Goal: Task Accomplishment & Management: Manage account settings

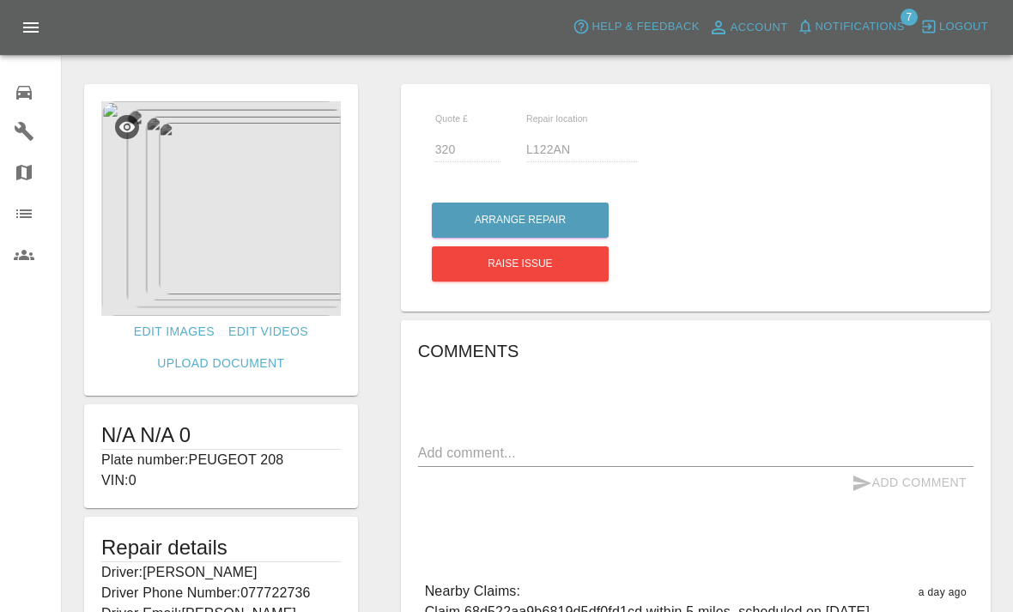
click at [264, 225] on img at bounding box center [221, 208] width 240 height 215
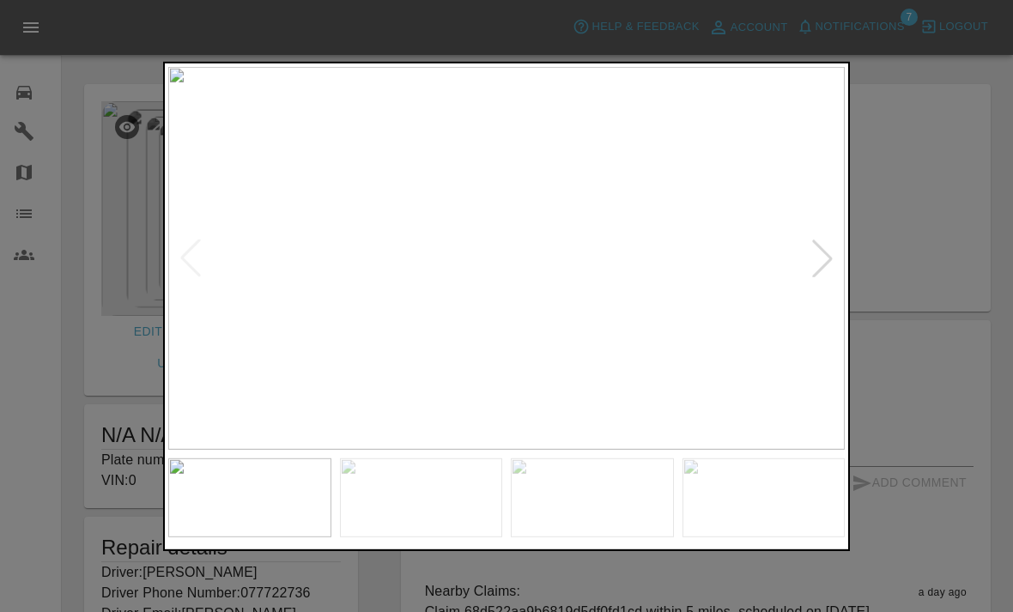
click at [817, 263] on div at bounding box center [823, 259] width 38 height 38
click at [798, 264] on img at bounding box center [506, 258] width 677 height 384
click at [815, 263] on div at bounding box center [823, 259] width 38 height 38
click at [811, 259] on div at bounding box center [823, 259] width 38 height 38
click at [800, 267] on img at bounding box center [506, 258] width 677 height 384
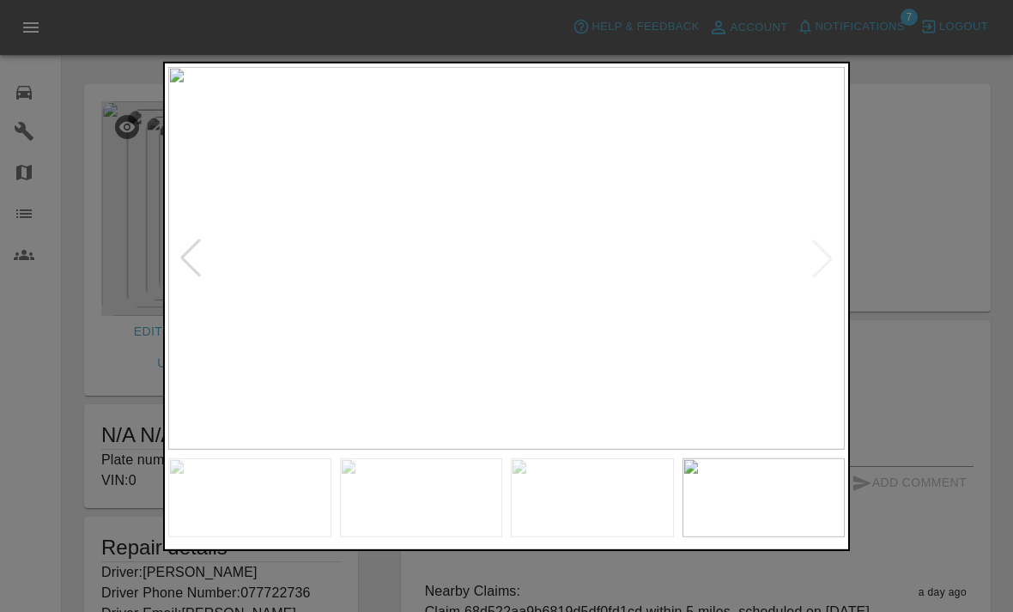
click at [819, 260] on img at bounding box center [506, 258] width 677 height 384
click at [187, 269] on div at bounding box center [191, 259] width 38 height 38
click at [203, 248] on div at bounding box center [191, 259] width 38 height 38
click at [923, 379] on div at bounding box center [506, 306] width 1013 height 612
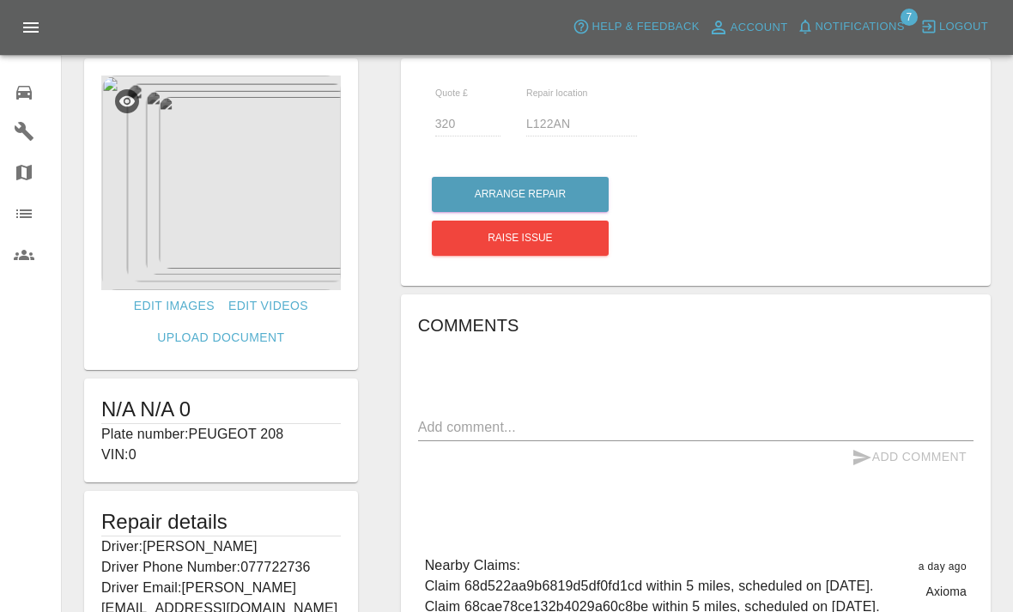
scroll to position [15, 0]
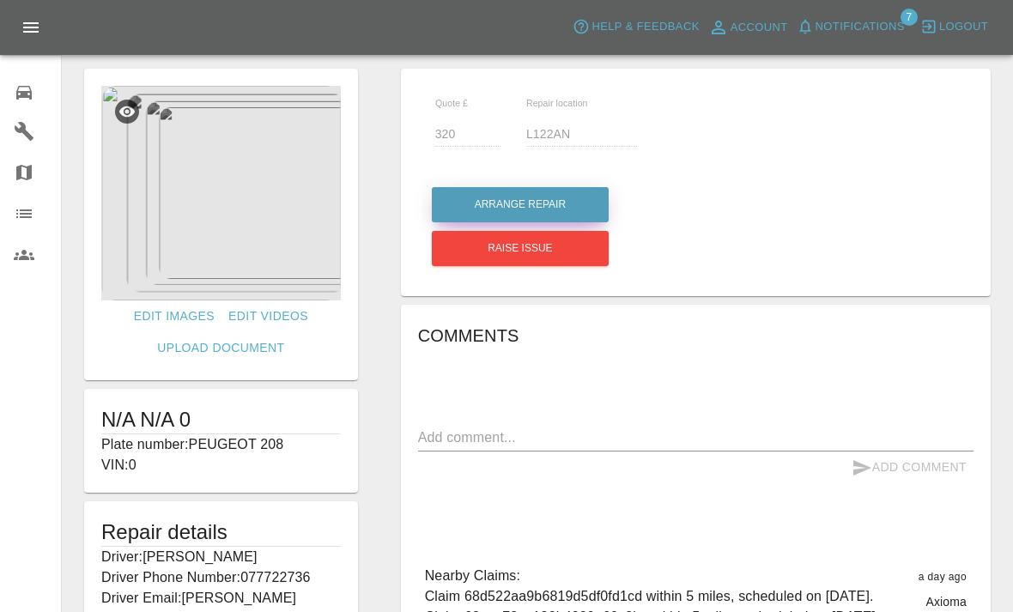
click at [580, 195] on button "Arrange Repair" at bounding box center [520, 204] width 177 height 35
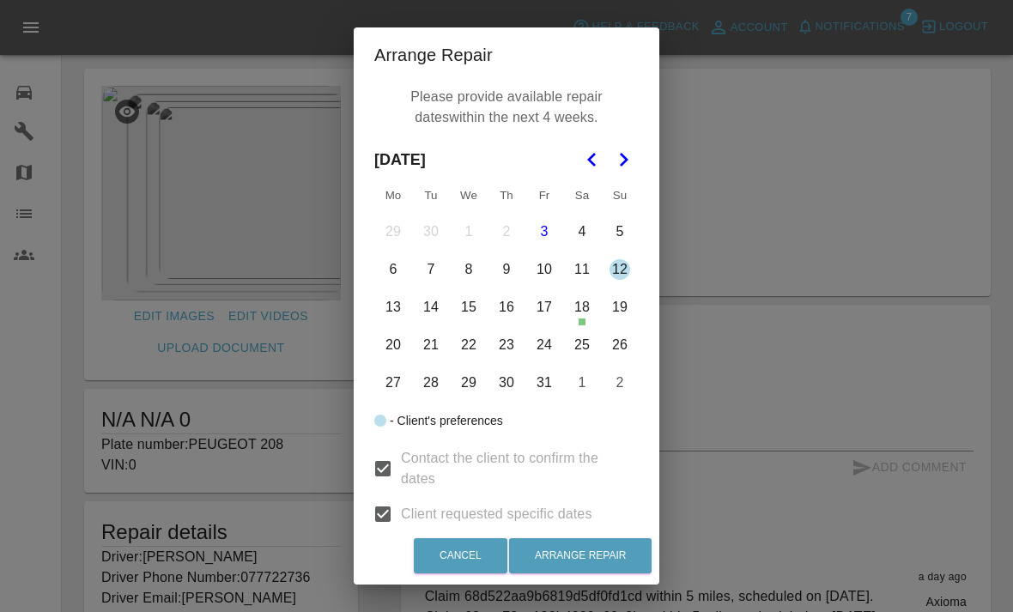
click at [513, 344] on button "23" at bounding box center [507, 345] width 36 height 36
click at [510, 298] on button "16" at bounding box center [507, 307] width 36 height 36
click at [511, 352] on button "23" at bounding box center [507, 345] width 36 height 36
click at [501, 300] on button "16" at bounding box center [507, 307] width 36 height 36
click at [617, 265] on button "12" at bounding box center [620, 270] width 36 height 36
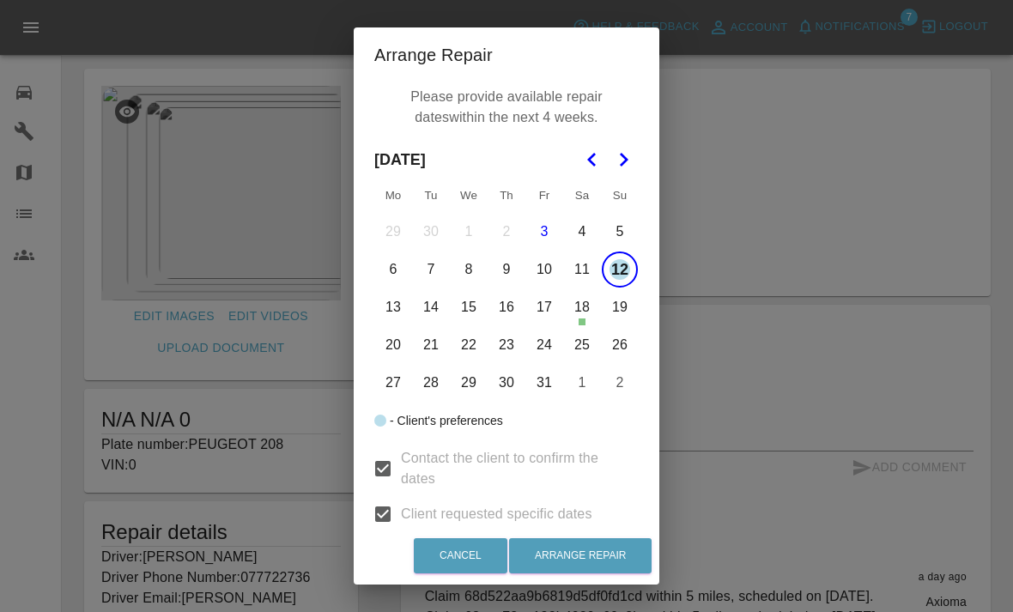
click at [627, 262] on button "12" at bounding box center [620, 270] width 36 height 36
click at [507, 280] on button "9" at bounding box center [507, 270] width 36 height 36
click at [393, 302] on button "13" at bounding box center [393, 307] width 36 height 36
click at [433, 306] on button "14" at bounding box center [431, 307] width 36 height 36
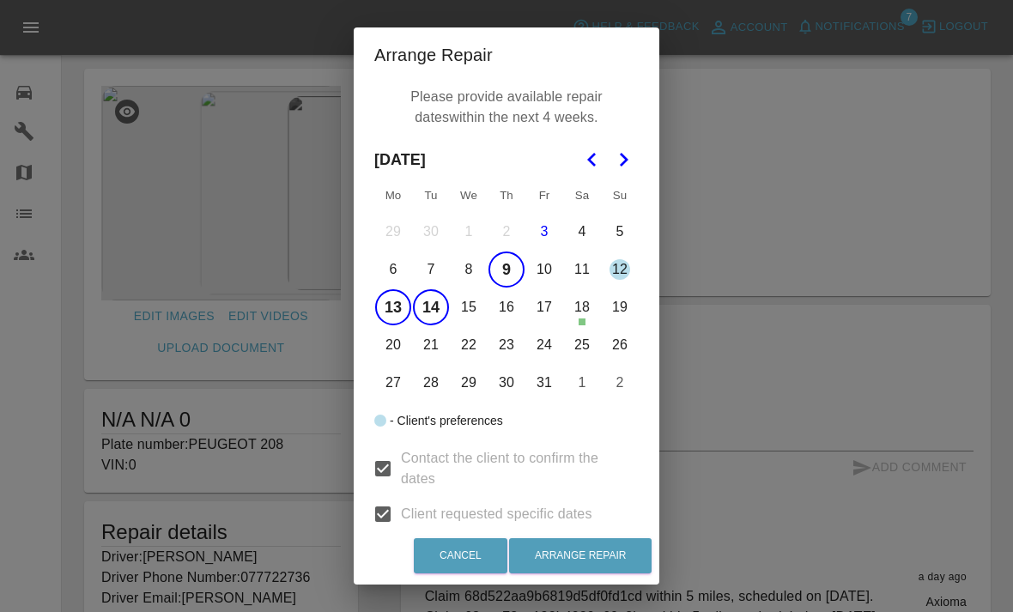
click at [471, 315] on button "15" at bounding box center [469, 307] width 36 height 36
click at [517, 308] on button "16" at bounding box center [507, 307] width 36 height 36
click at [542, 313] on button "17" at bounding box center [544, 307] width 36 height 36
click at [591, 571] on button "Arrange Repair" at bounding box center [580, 555] width 143 height 35
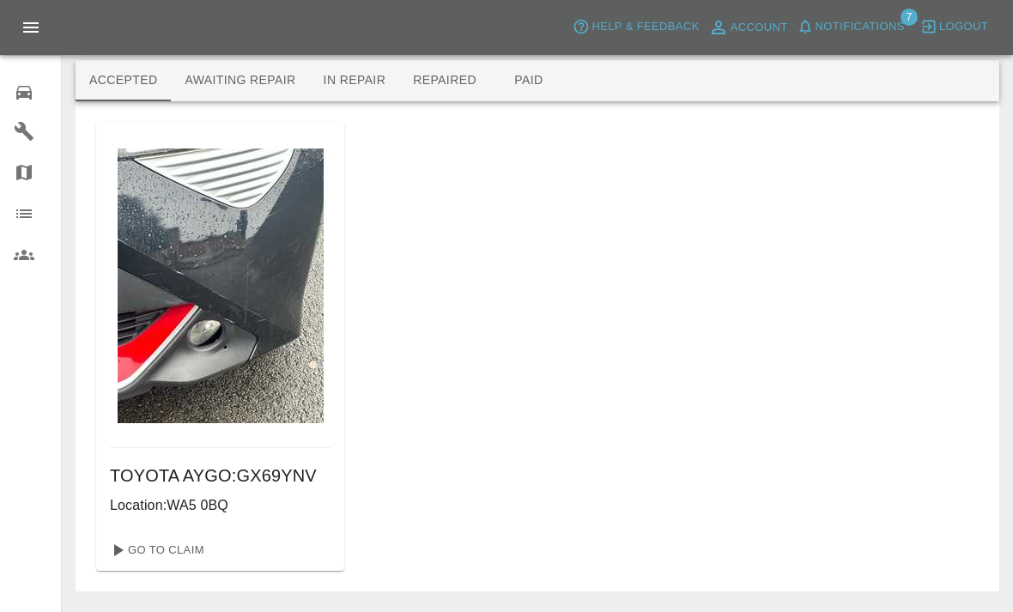
click at [251, 362] on img at bounding box center [221, 286] width 206 height 275
click at [179, 552] on link "Go To Claim" at bounding box center [156, 550] width 106 height 27
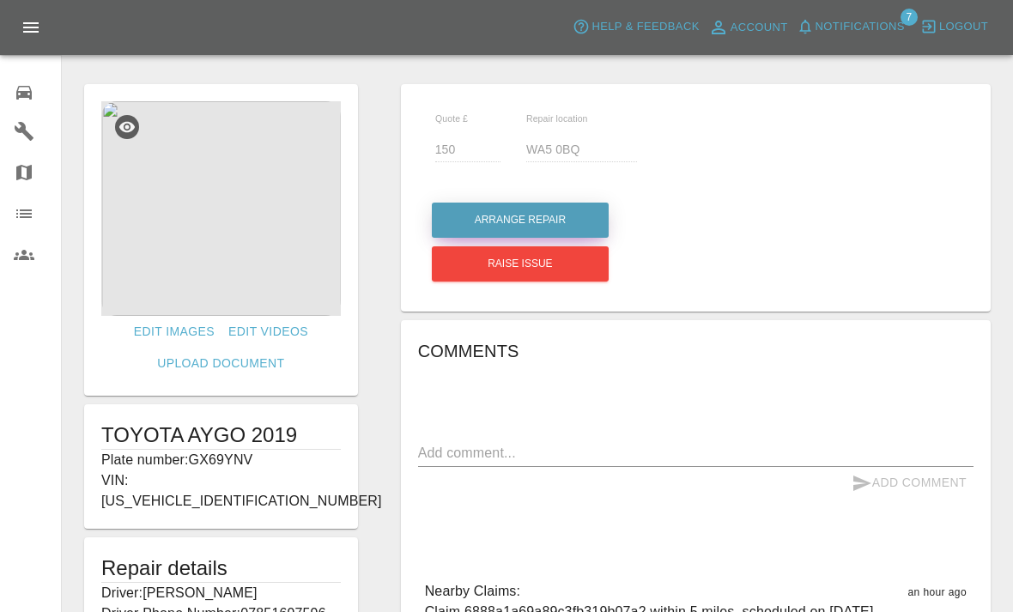
click at [566, 224] on button "Arrange Repair" at bounding box center [520, 220] width 177 height 35
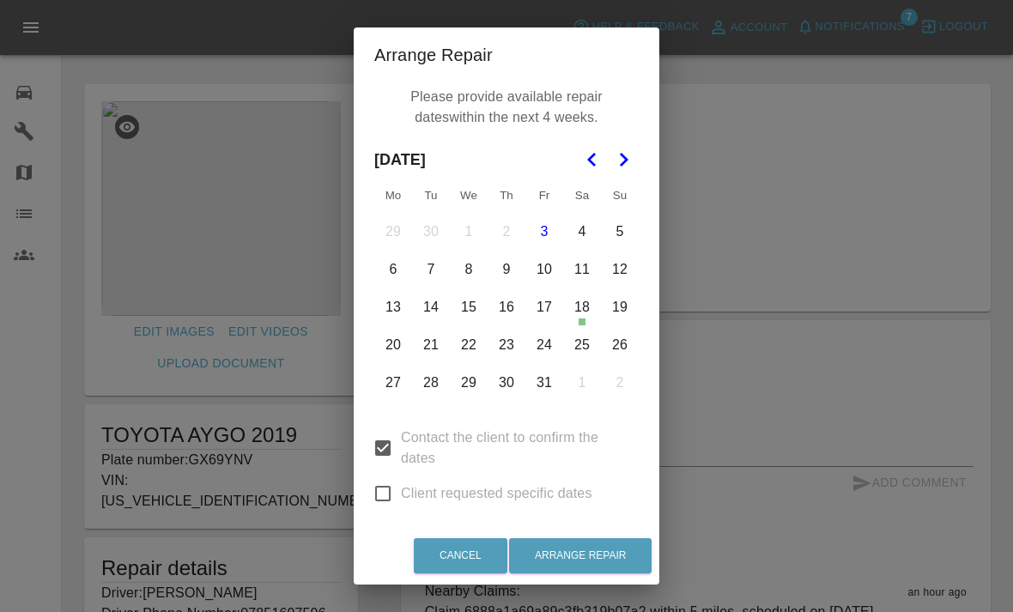
click at [504, 270] on button "9" at bounding box center [507, 270] width 36 height 36
click at [388, 313] on button "13" at bounding box center [393, 307] width 36 height 36
click at [434, 313] on button "14" at bounding box center [431, 307] width 36 height 36
click at [477, 320] on button "15" at bounding box center [469, 307] width 36 height 36
click at [512, 313] on button "16" at bounding box center [507, 307] width 36 height 36
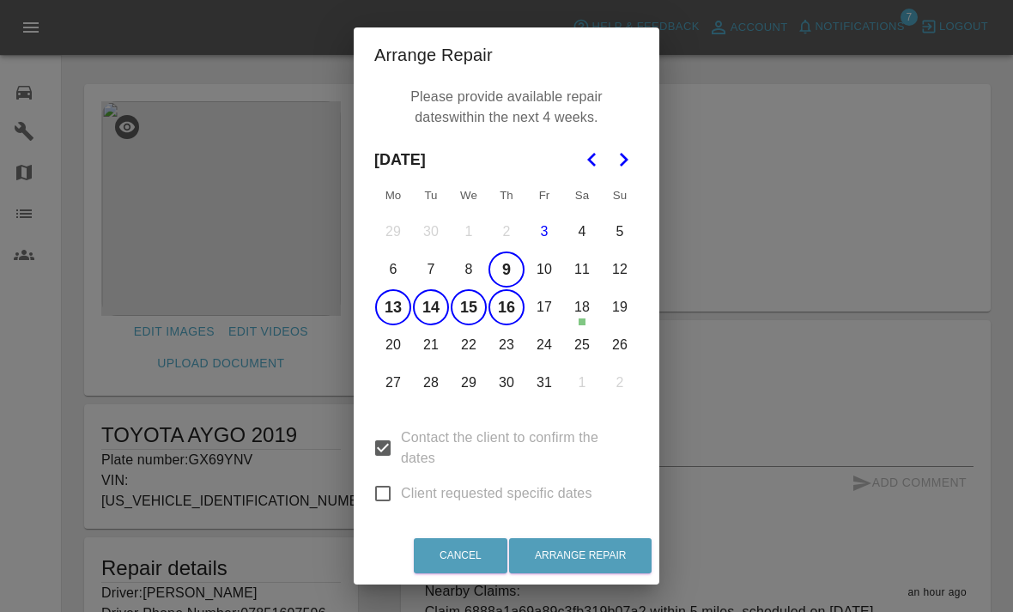
click at [543, 310] on button "17" at bounding box center [544, 307] width 36 height 36
click at [619, 548] on button "Arrange Repair" at bounding box center [580, 555] width 143 height 35
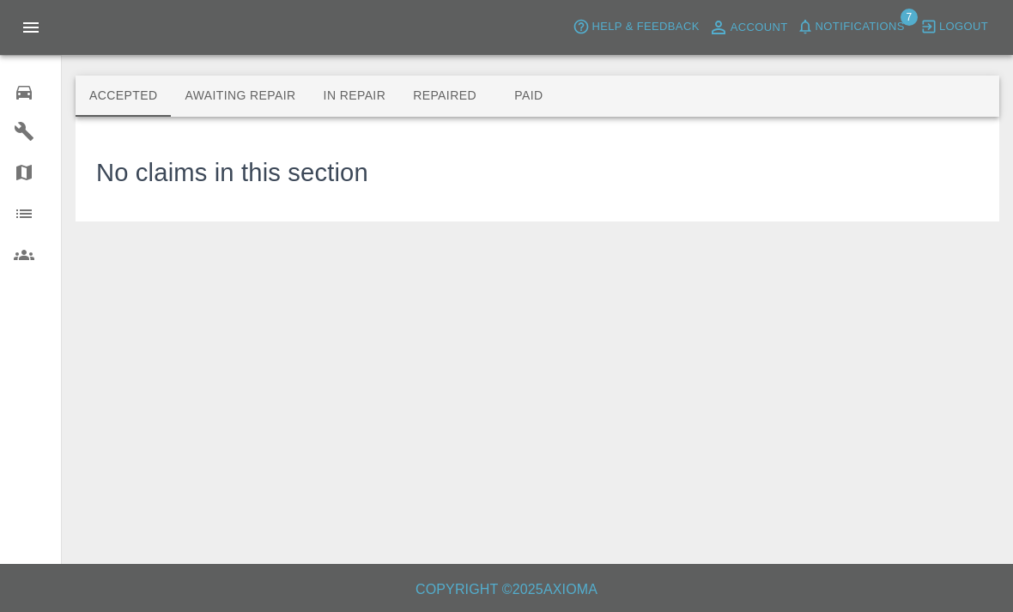
click at [865, 31] on span "Notifications" at bounding box center [860, 27] width 89 height 20
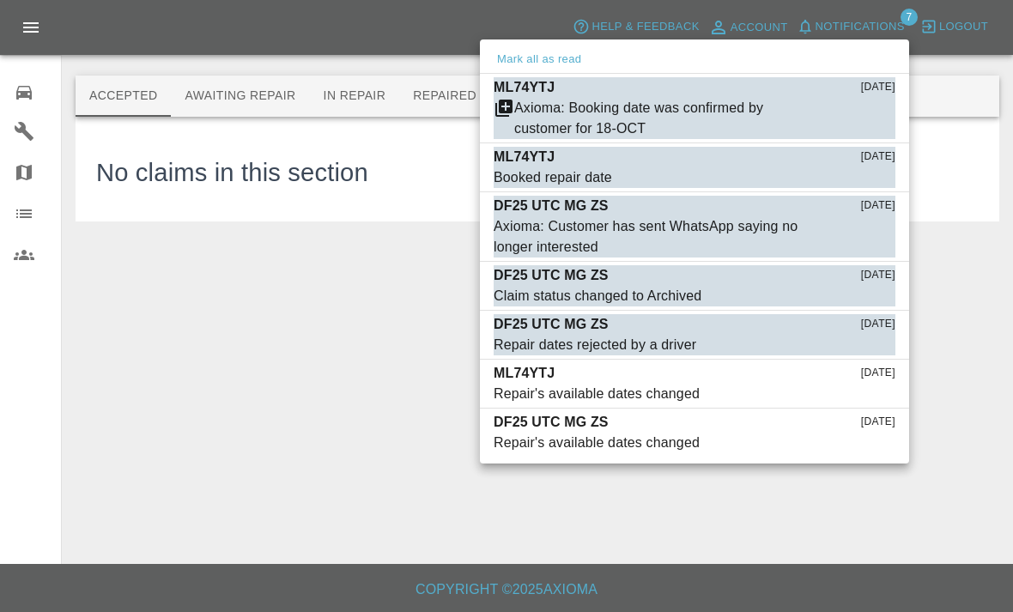
click at [572, 604] on div at bounding box center [506, 306] width 1013 height 612
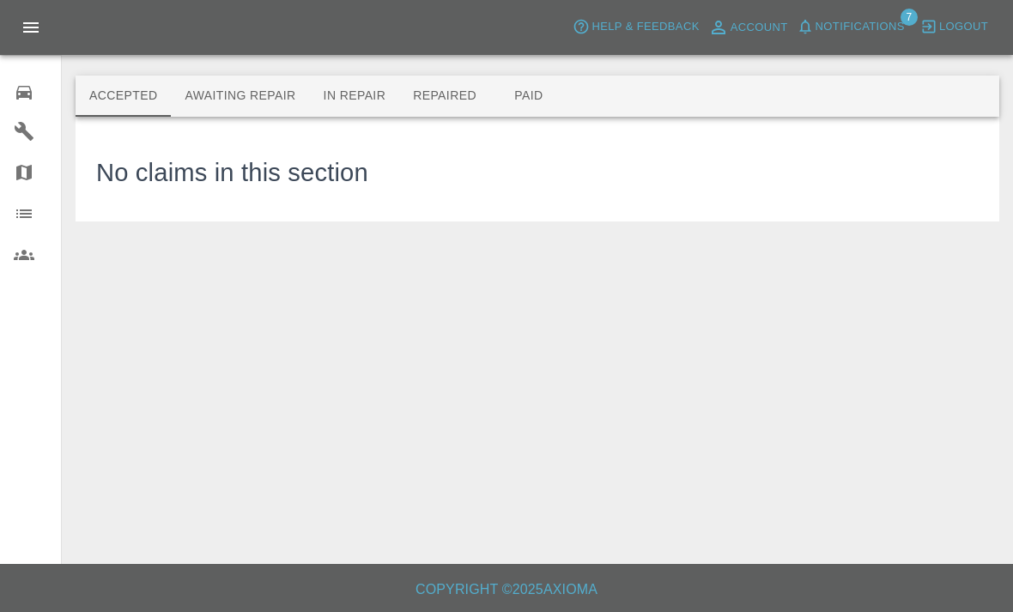
click at [274, 99] on button "Awaiting Repair" at bounding box center [240, 96] width 138 height 41
click at [270, 96] on button "Awaiting Repair" at bounding box center [240, 96] width 138 height 41
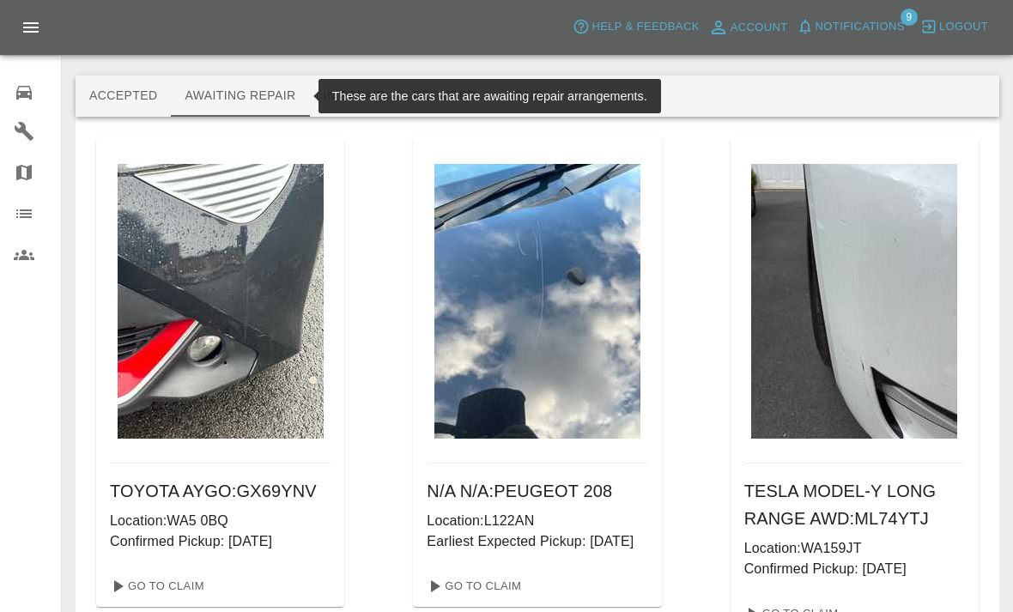
click at [411, 82] on button "Repaired" at bounding box center [444, 96] width 91 height 41
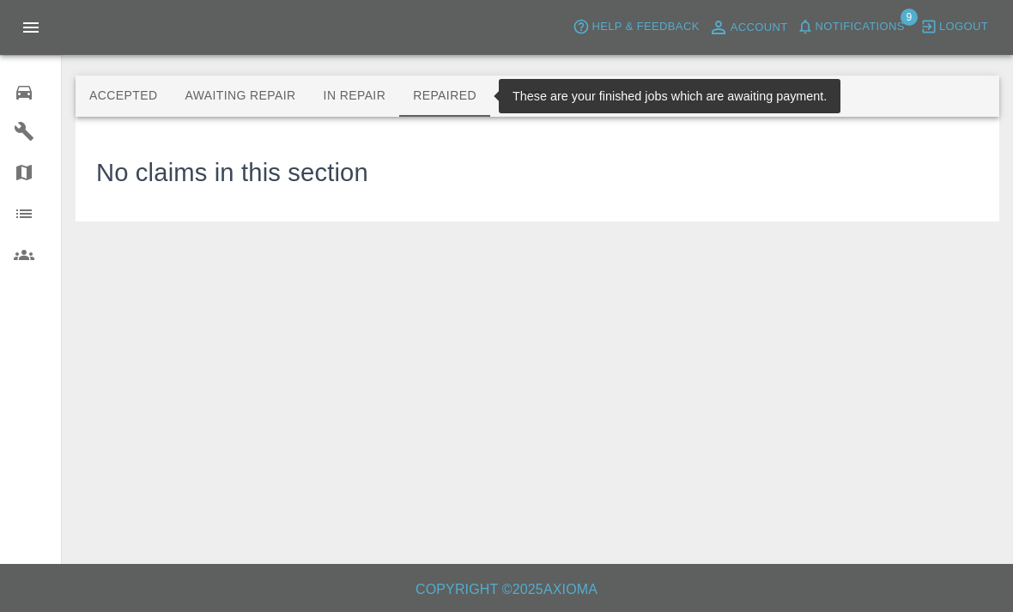
click at [252, 90] on button "Awaiting Repair" at bounding box center [240, 96] width 138 height 41
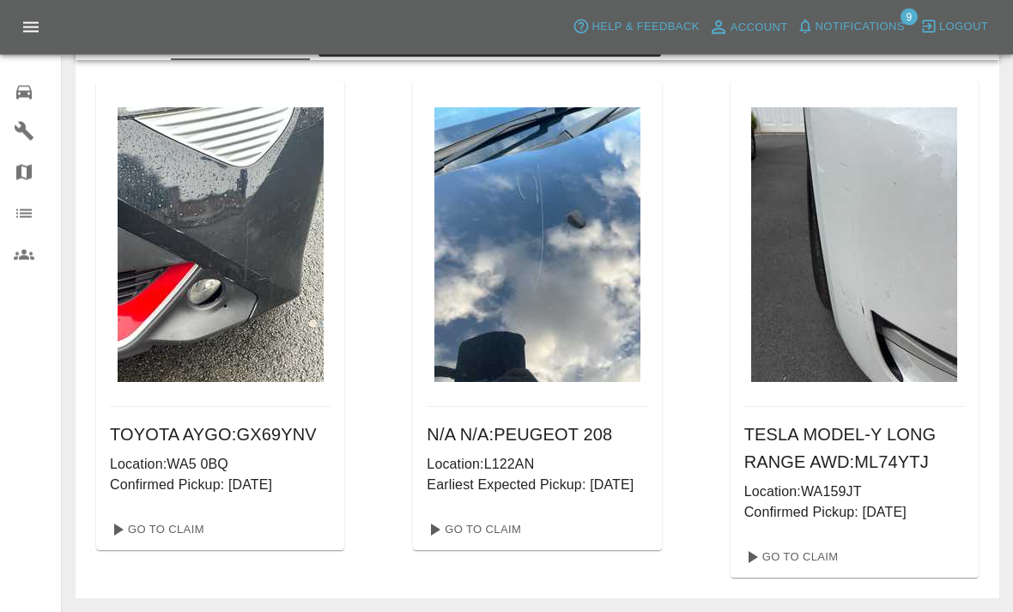
scroll to position [57, 0]
click at [162, 355] on img at bounding box center [221, 244] width 206 height 275
click at [154, 537] on link "Go To Claim" at bounding box center [156, 529] width 106 height 27
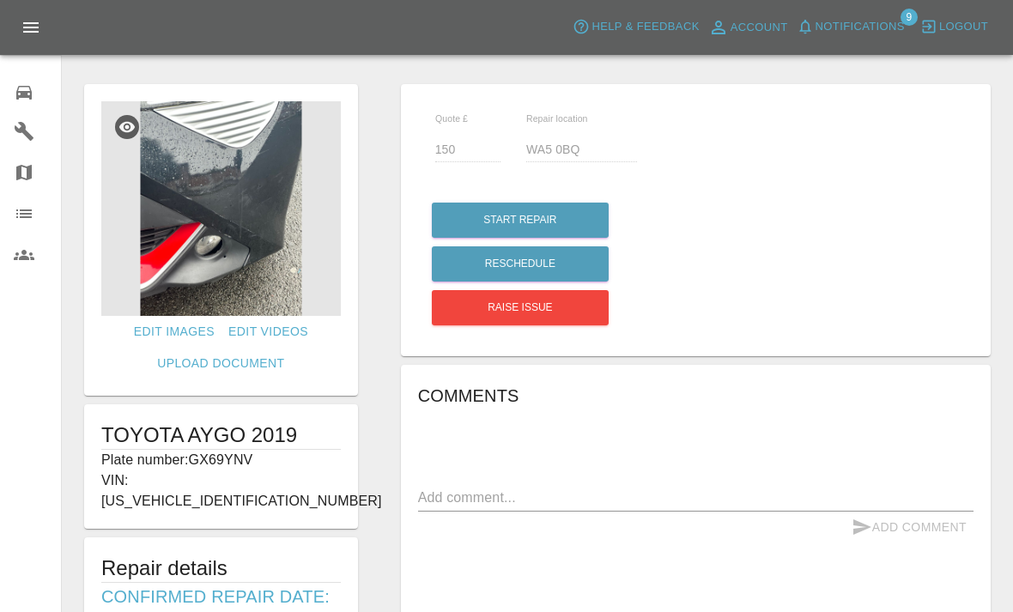
click at [267, 258] on img at bounding box center [221, 208] width 240 height 215
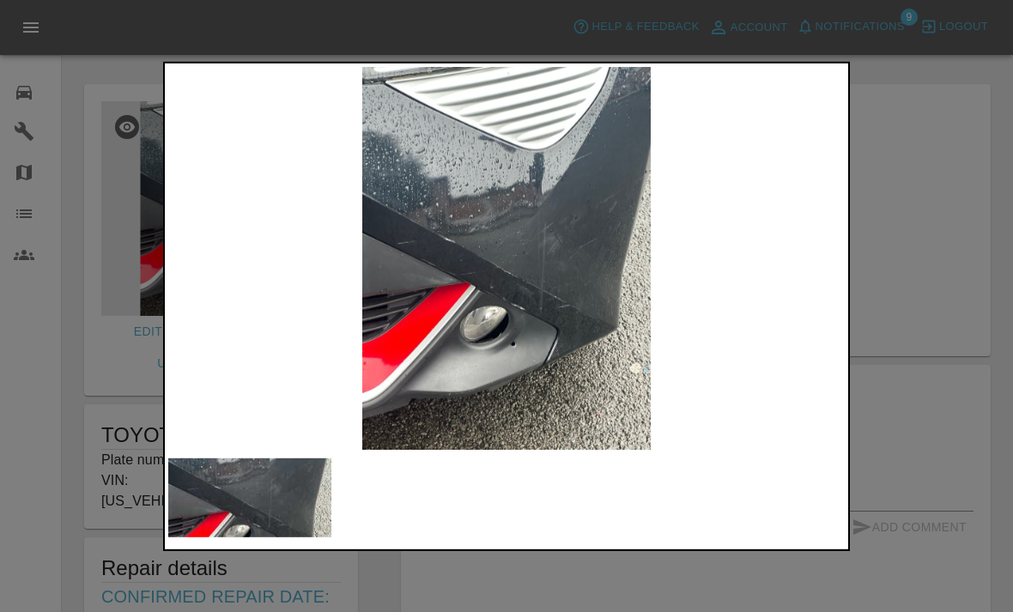
click at [756, 282] on img at bounding box center [506, 258] width 677 height 384
click at [576, 338] on img at bounding box center [506, 258] width 677 height 384
click at [754, 239] on img at bounding box center [506, 258] width 677 height 384
click at [883, 175] on div at bounding box center [506, 306] width 1013 height 612
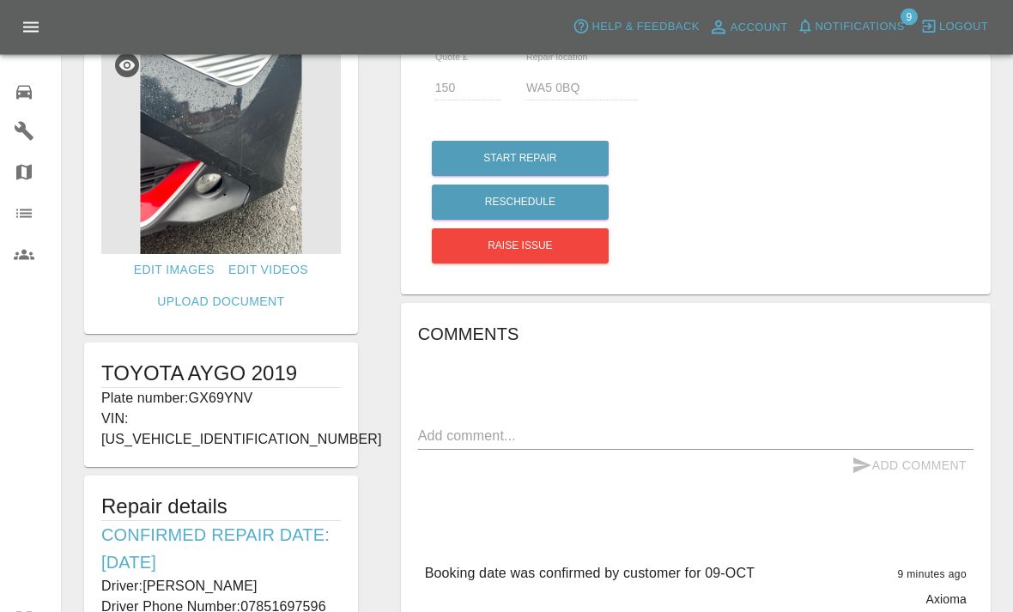
scroll to position [40, 0]
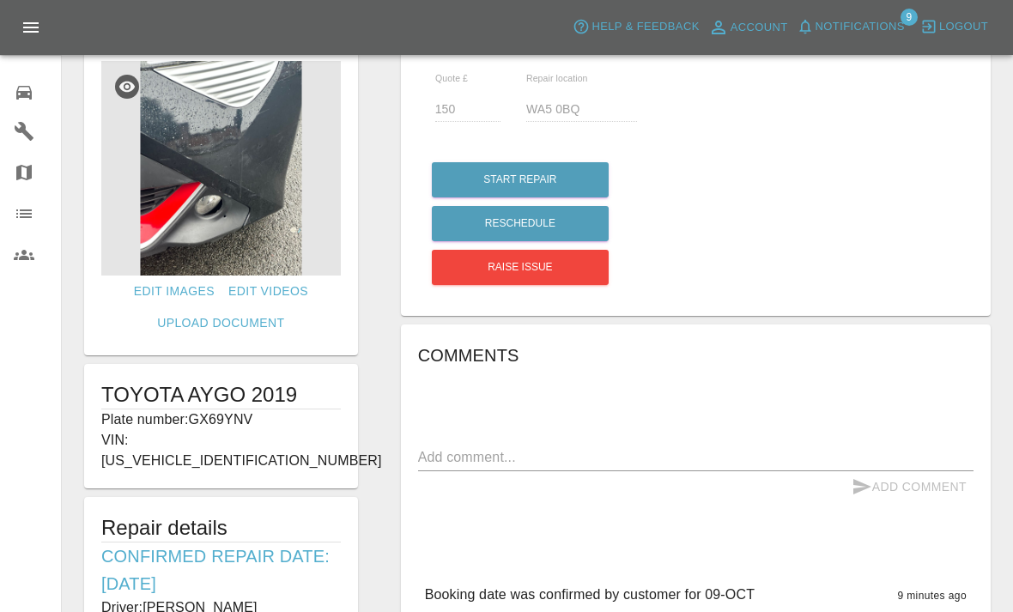
click at [259, 237] on img at bounding box center [221, 168] width 240 height 215
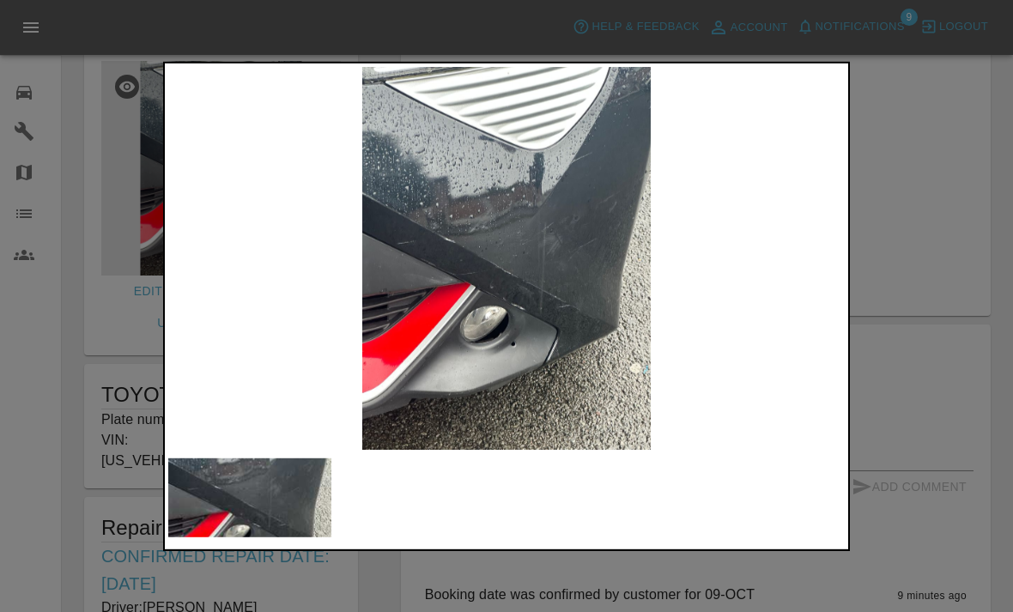
click at [519, 385] on img at bounding box center [506, 258] width 677 height 384
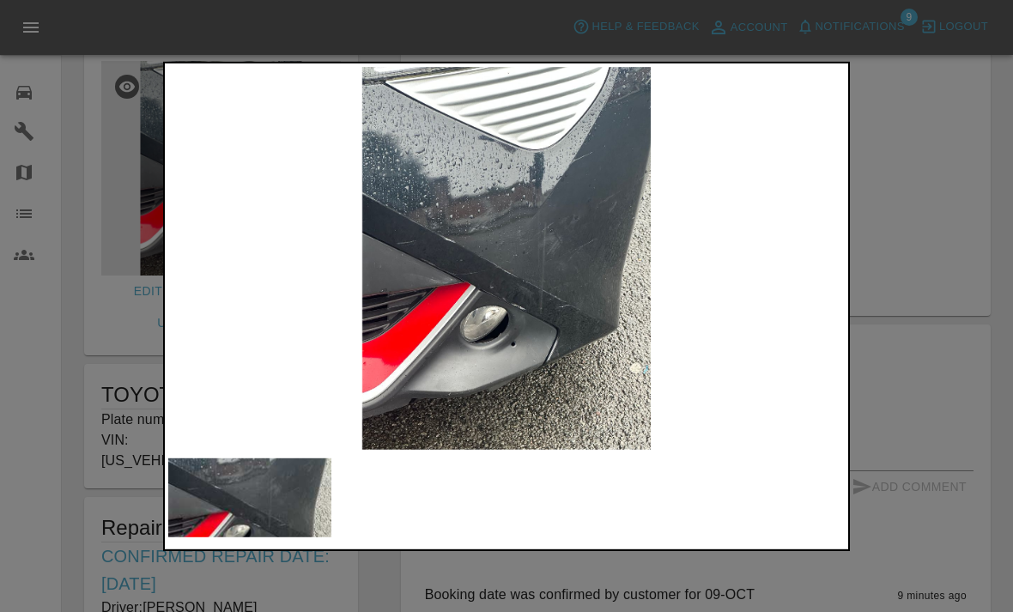
click at [276, 489] on img at bounding box center [249, 497] width 163 height 79
click at [283, 506] on img at bounding box center [249, 497] width 163 height 79
click at [878, 351] on div at bounding box center [506, 306] width 1013 height 612
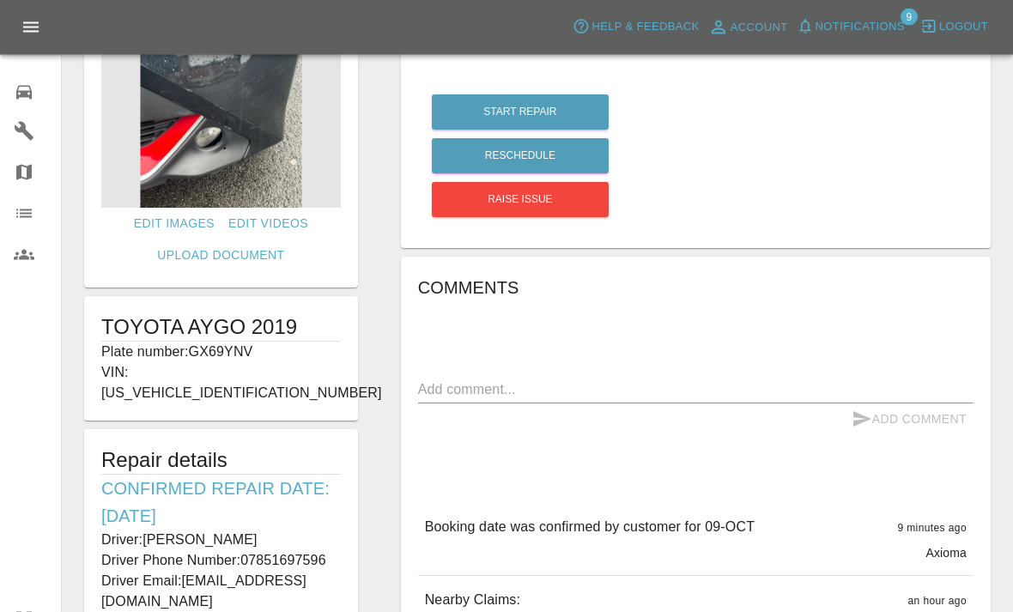
scroll to position [0, 0]
